Goal: Transaction & Acquisition: Purchase product/service

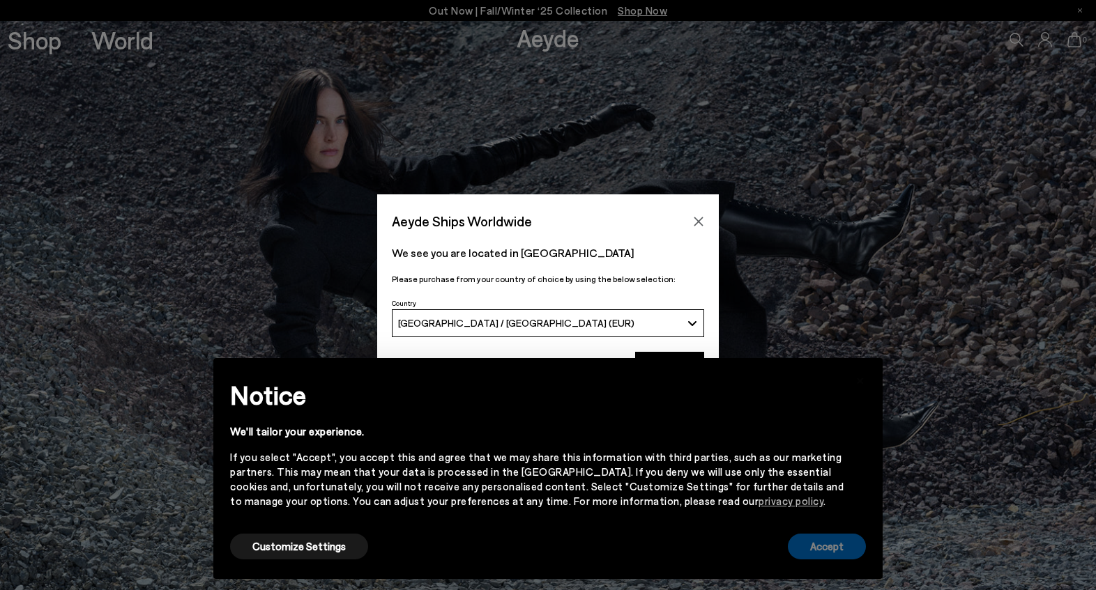
click at [824, 556] on button "Accept" at bounding box center [827, 547] width 78 height 26
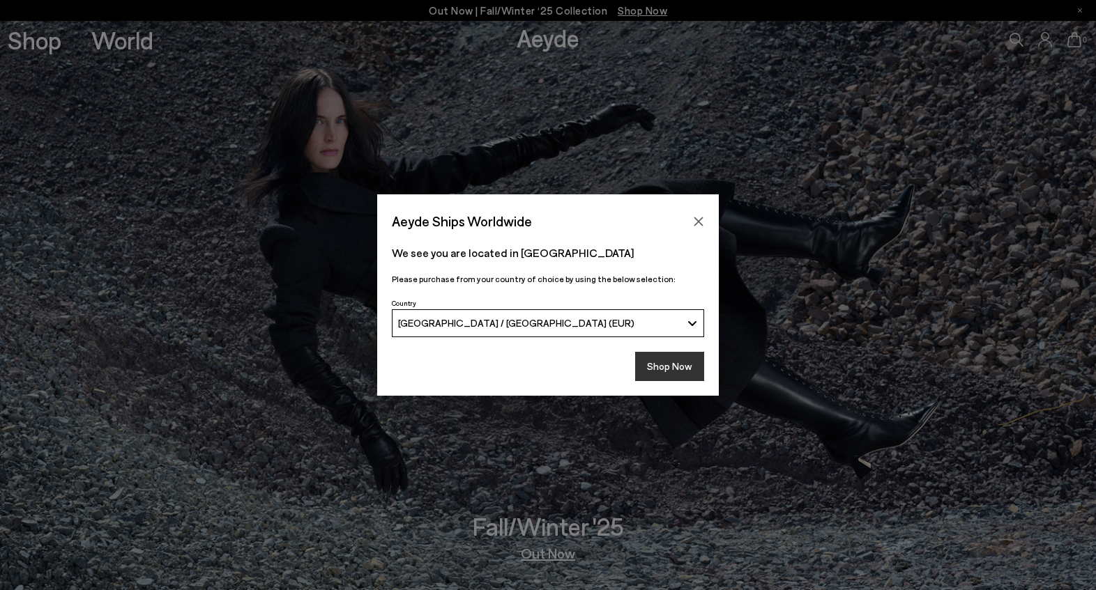
click at [664, 367] on button "Shop Now" at bounding box center [669, 366] width 69 height 29
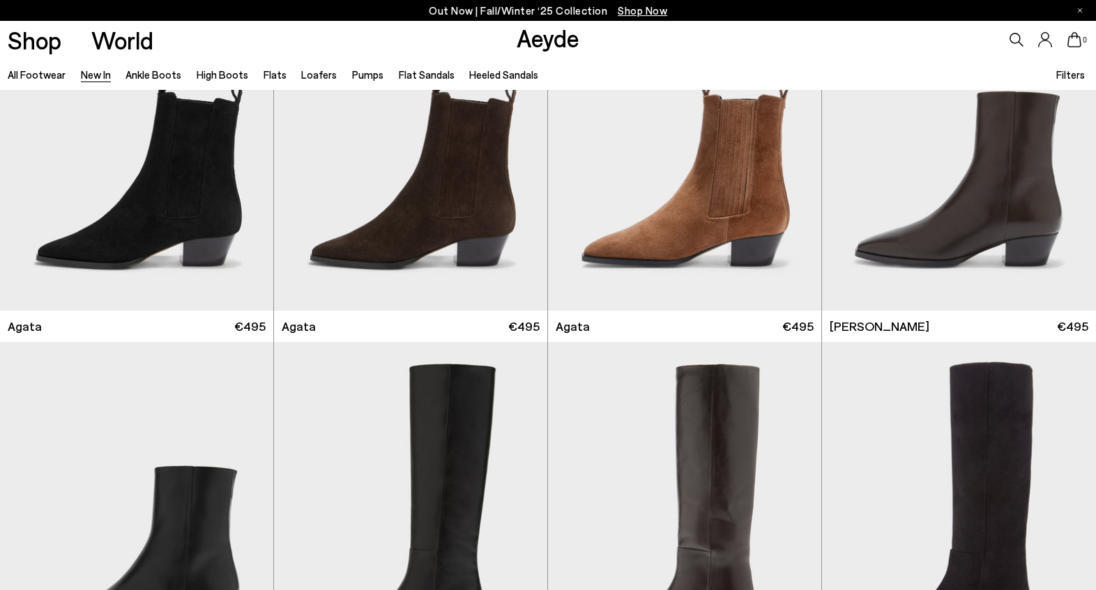
scroll to position [592, 0]
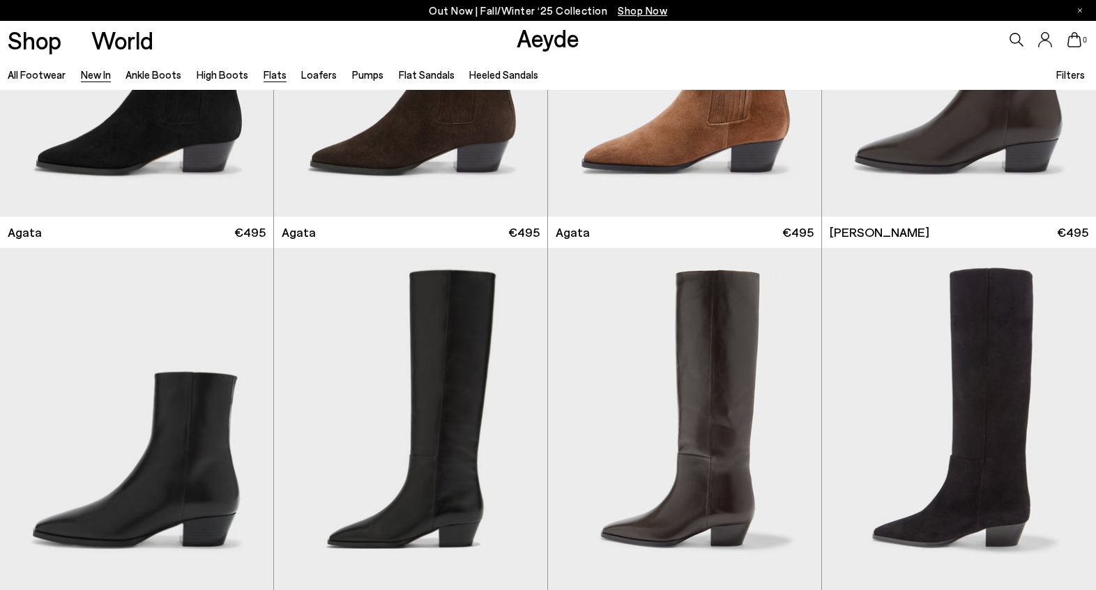
click at [270, 78] on link "Flats" at bounding box center [275, 74] width 23 height 13
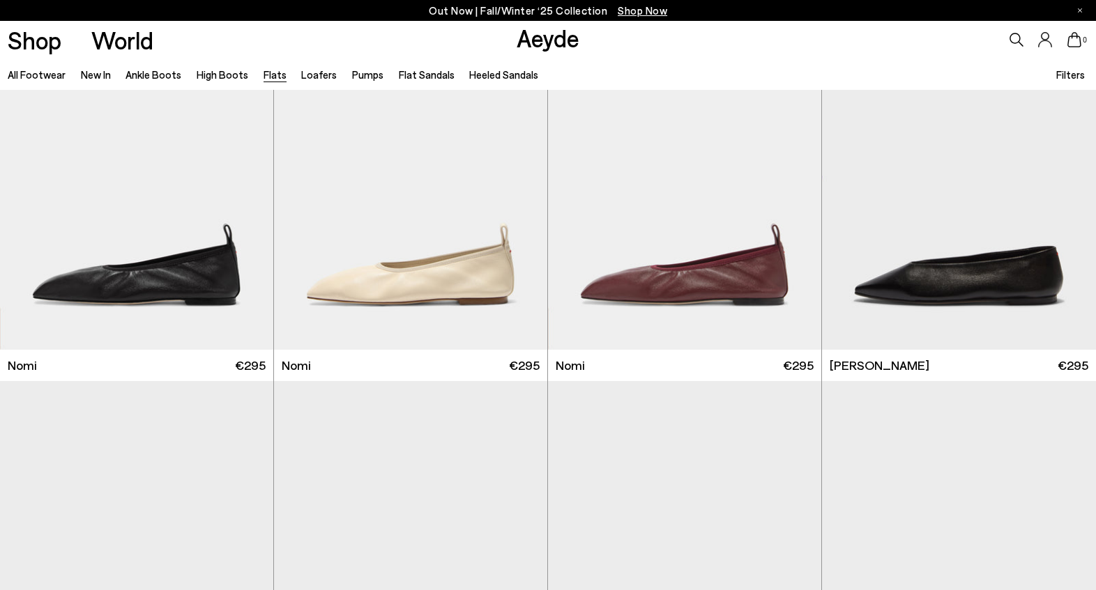
scroll to position [835, 0]
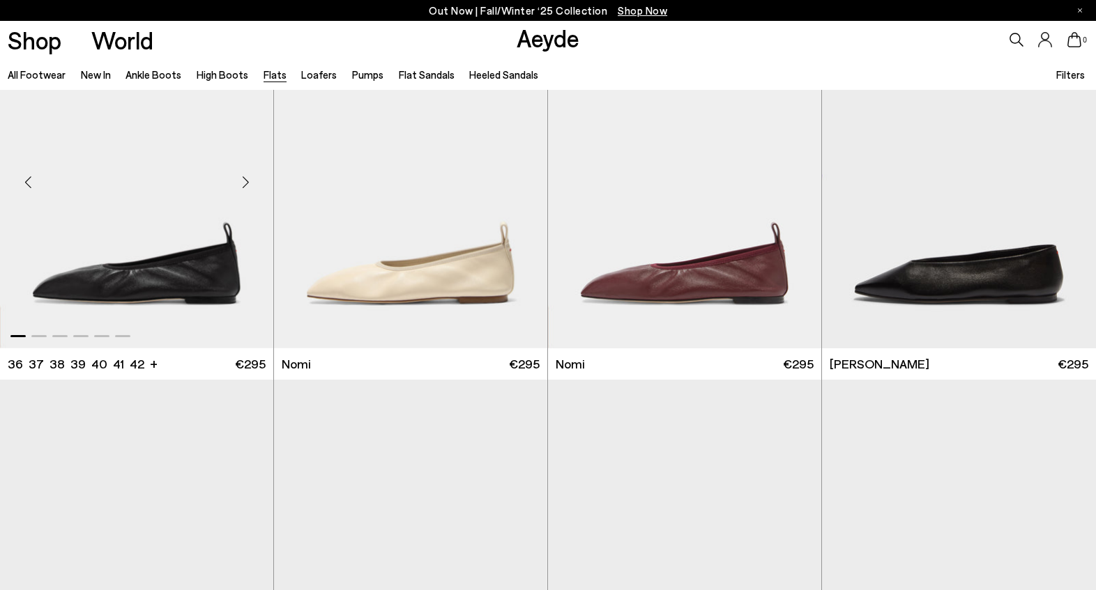
click at [244, 185] on div "Next slide" at bounding box center [245, 182] width 42 height 42
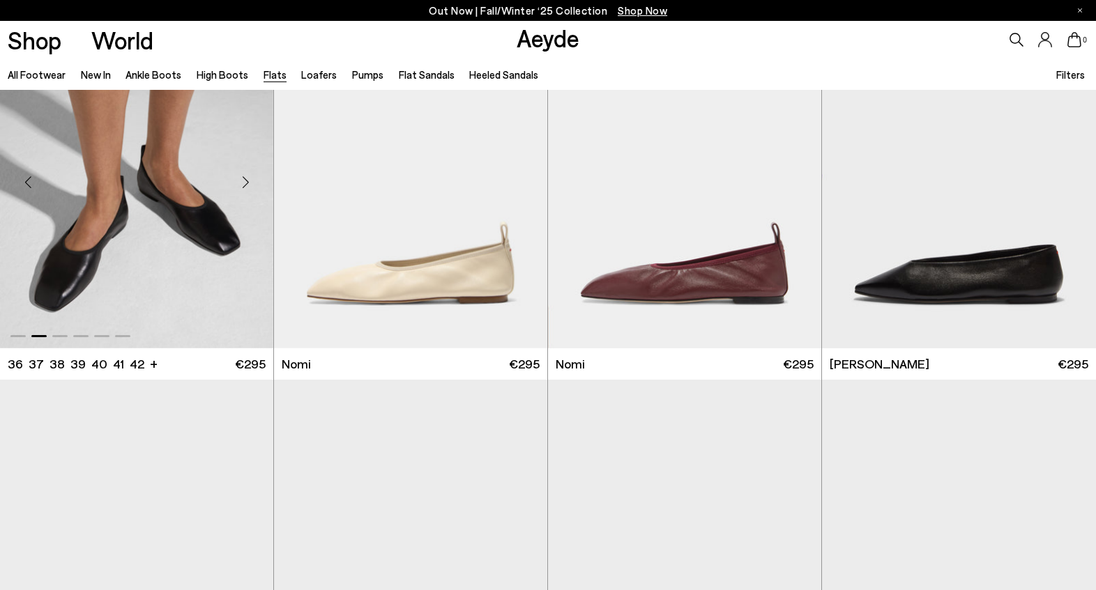
click at [244, 185] on div "Next slide" at bounding box center [245, 182] width 42 height 42
